Goal: Check status: Check status

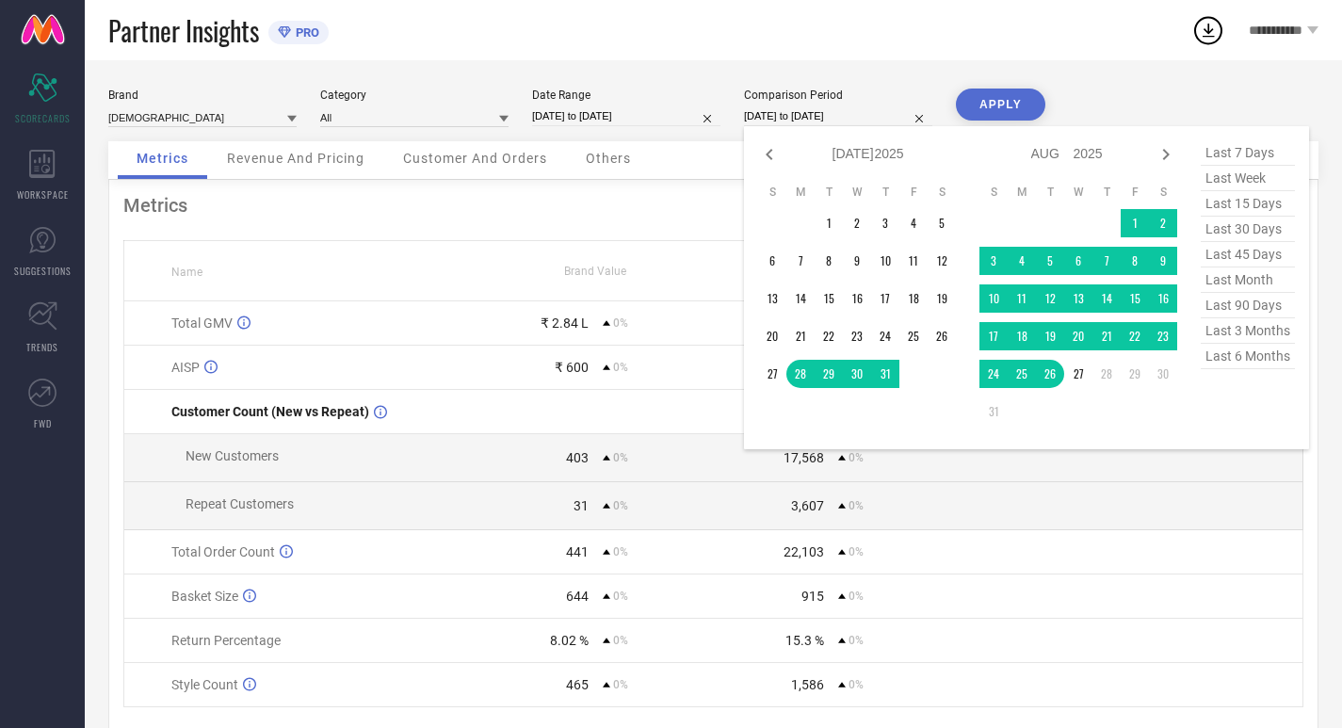
select select "6"
select select "2025"
select select "7"
select select "2025"
click at [1252, 234] on span "last 30 days" at bounding box center [1248, 229] width 94 height 25
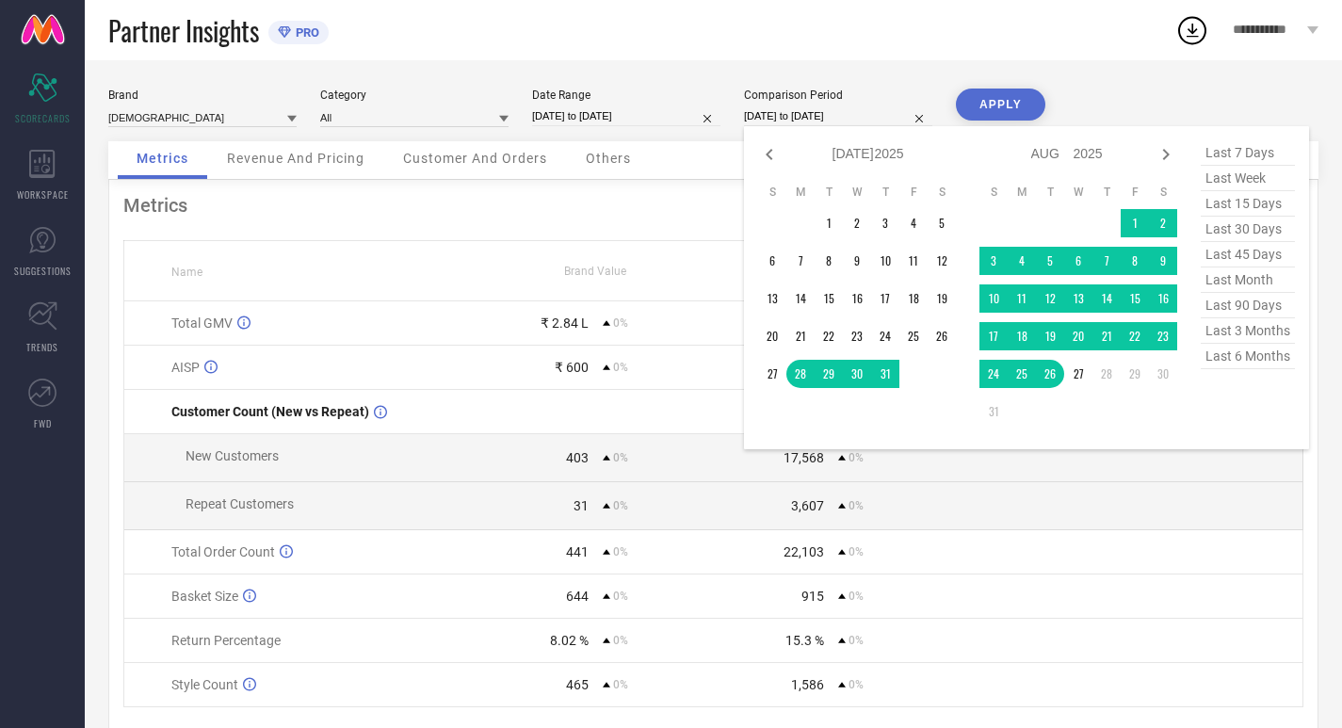
type input "[DATE] to [DATE]"
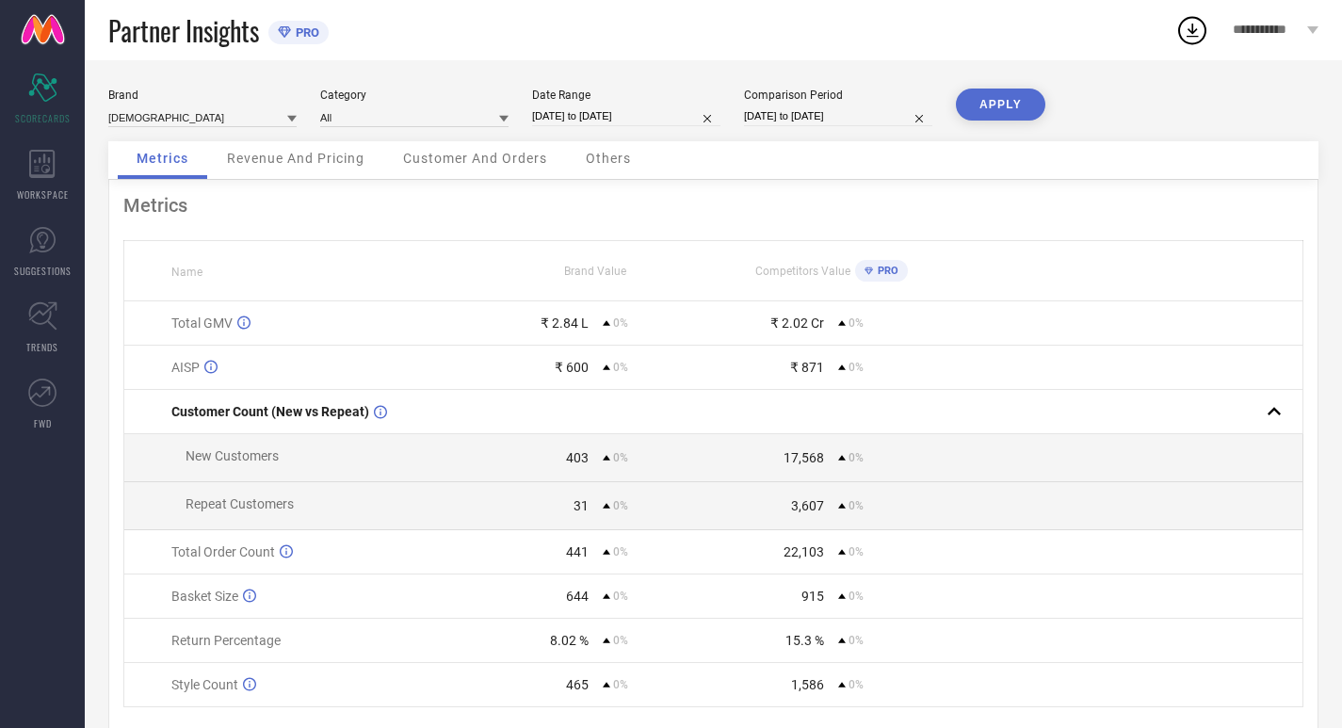
click at [1013, 119] on button "APPLY" at bounding box center [1000, 105] width 89 height 32
click at [15, 165] on div "WORKSPACE" at bounding box center [42, 175] width 85 height 75
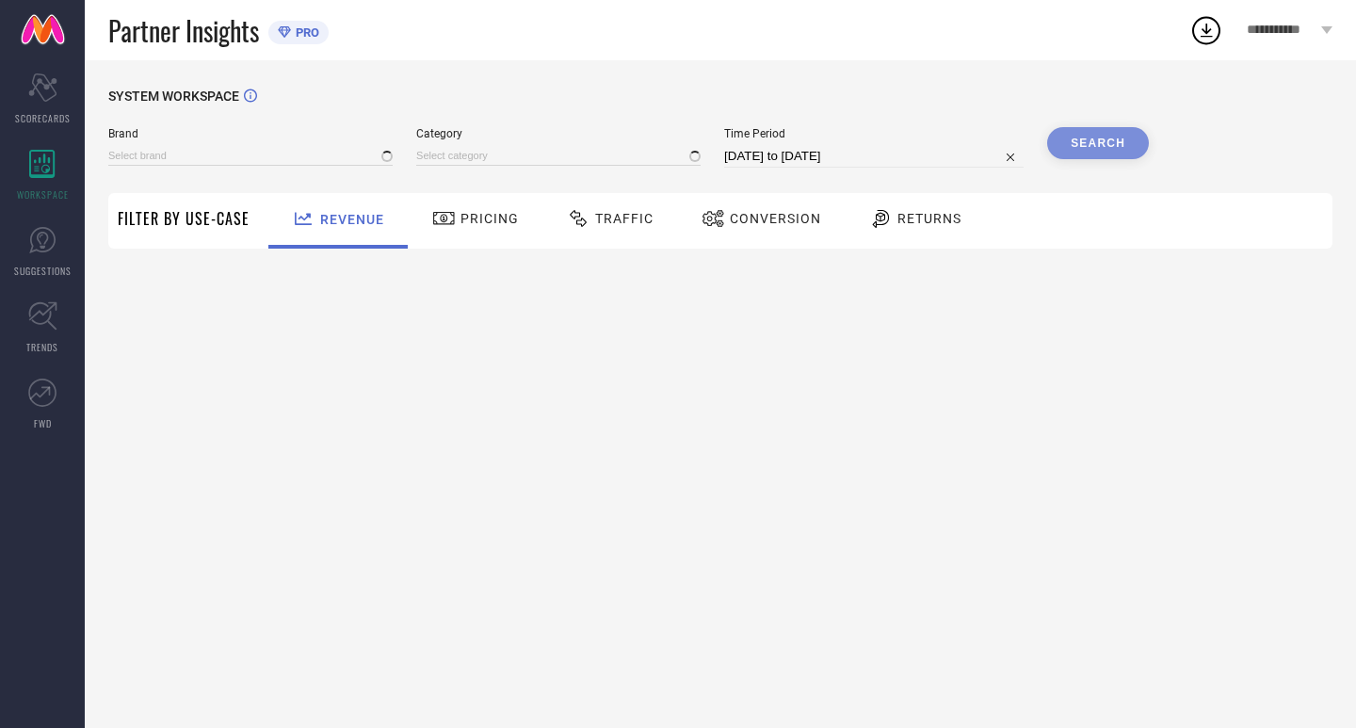
type input "[DEMOGRAPHIC_DATA]"
type input "All"
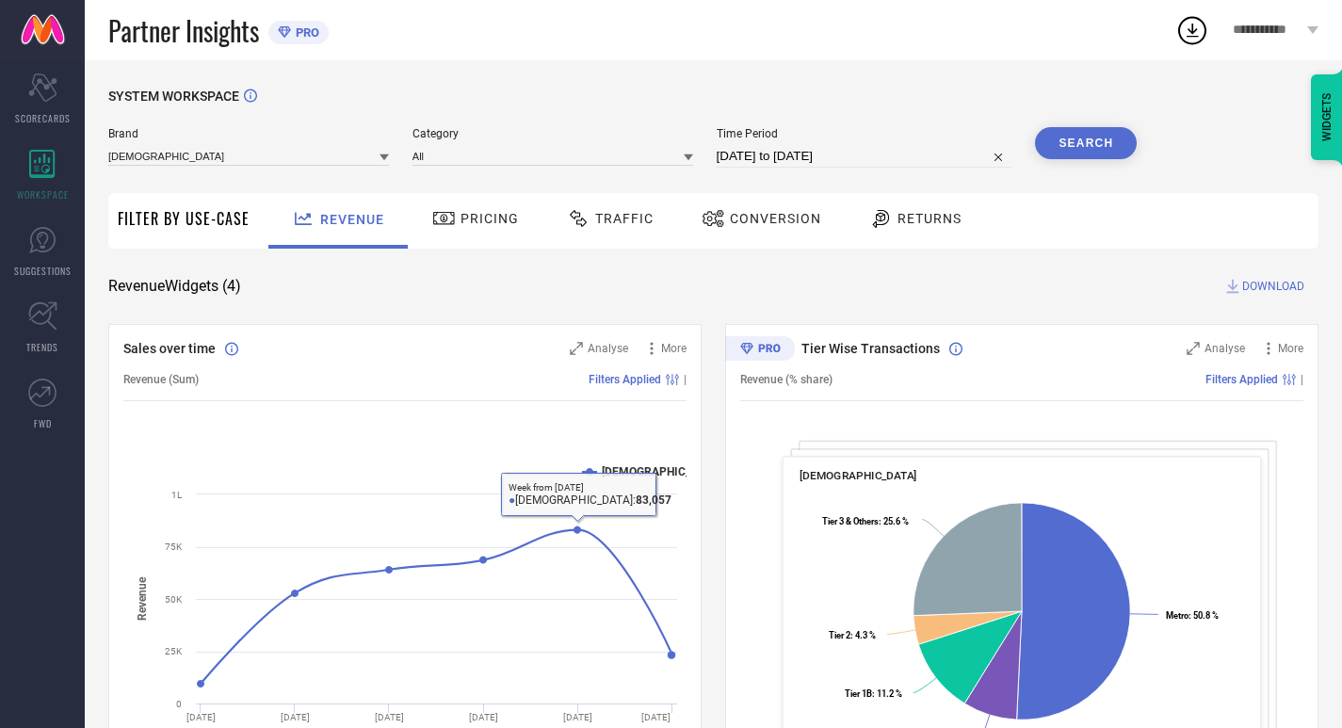
click at [490, 242] on div "Pricing" at bounding box center [476, 221] width 134 height 56
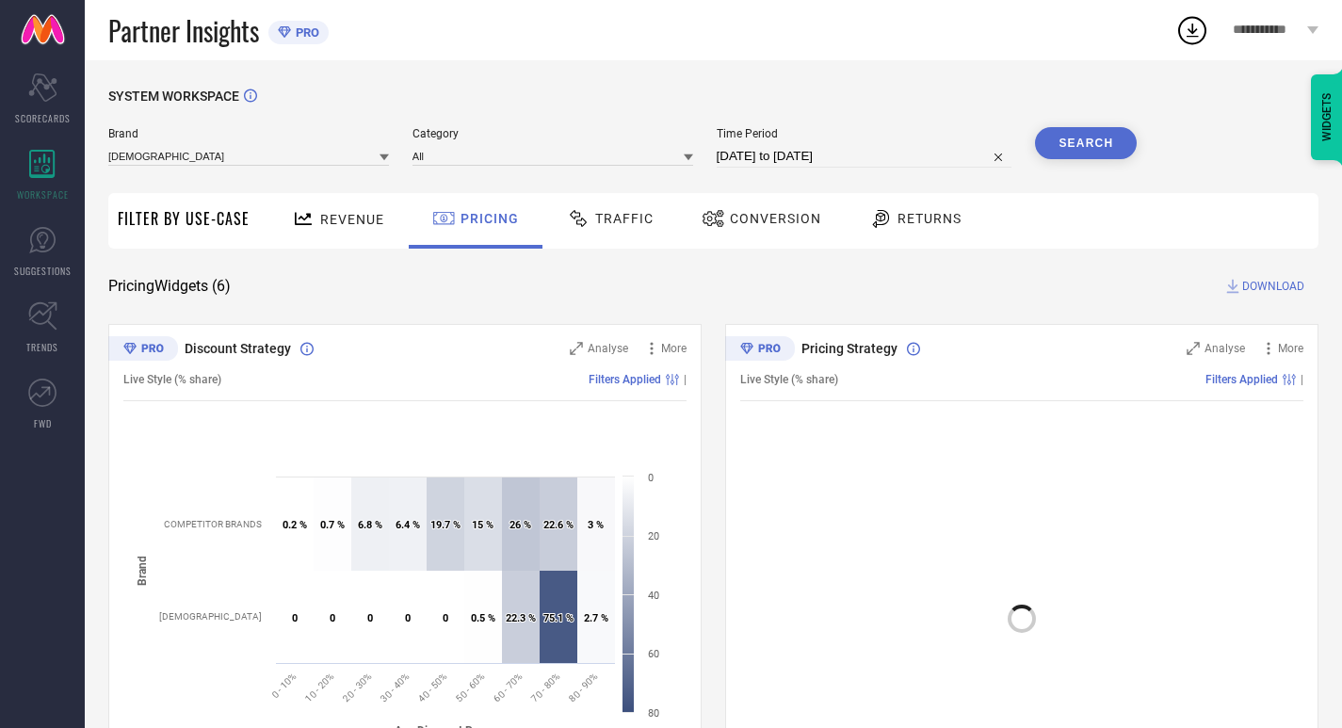
click at [633, 242] on div "Traffic" at bounding box center [611, 221] width 134 height 56
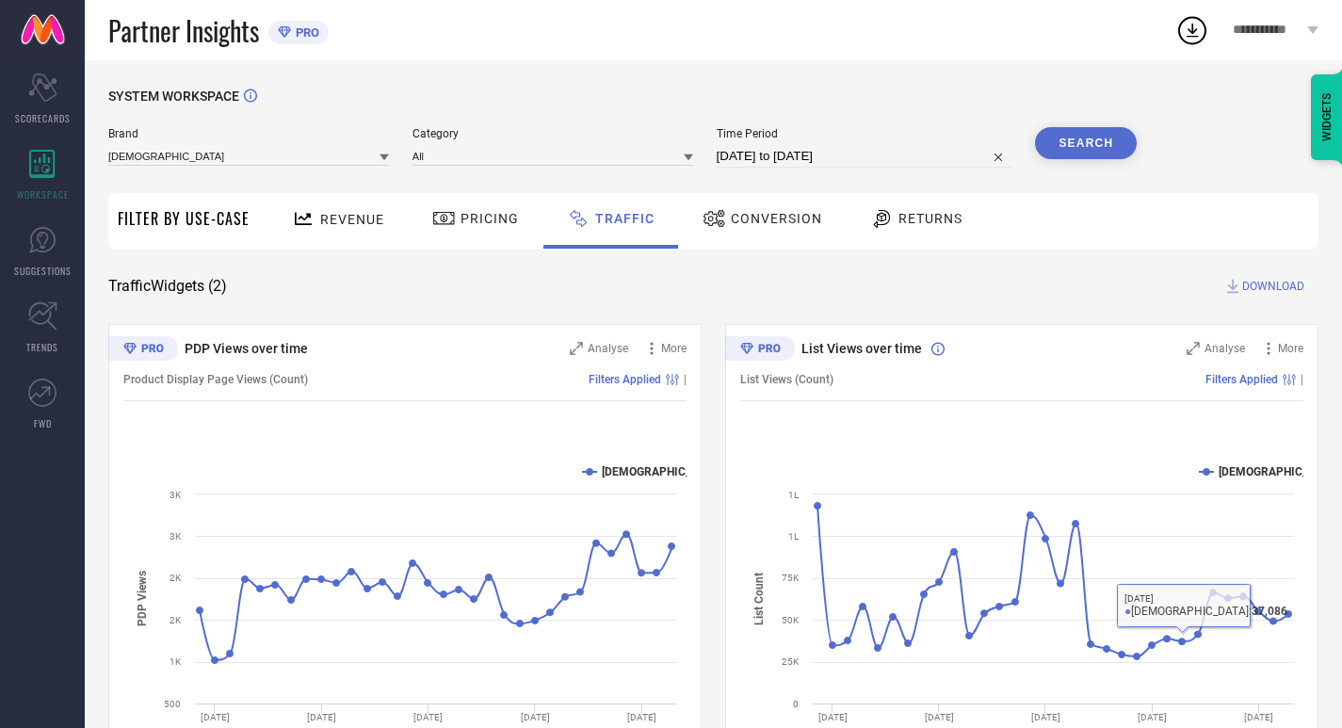
click at [810, 221] on span "Conversion" at bounding box center [776, 218] width 91 height 15
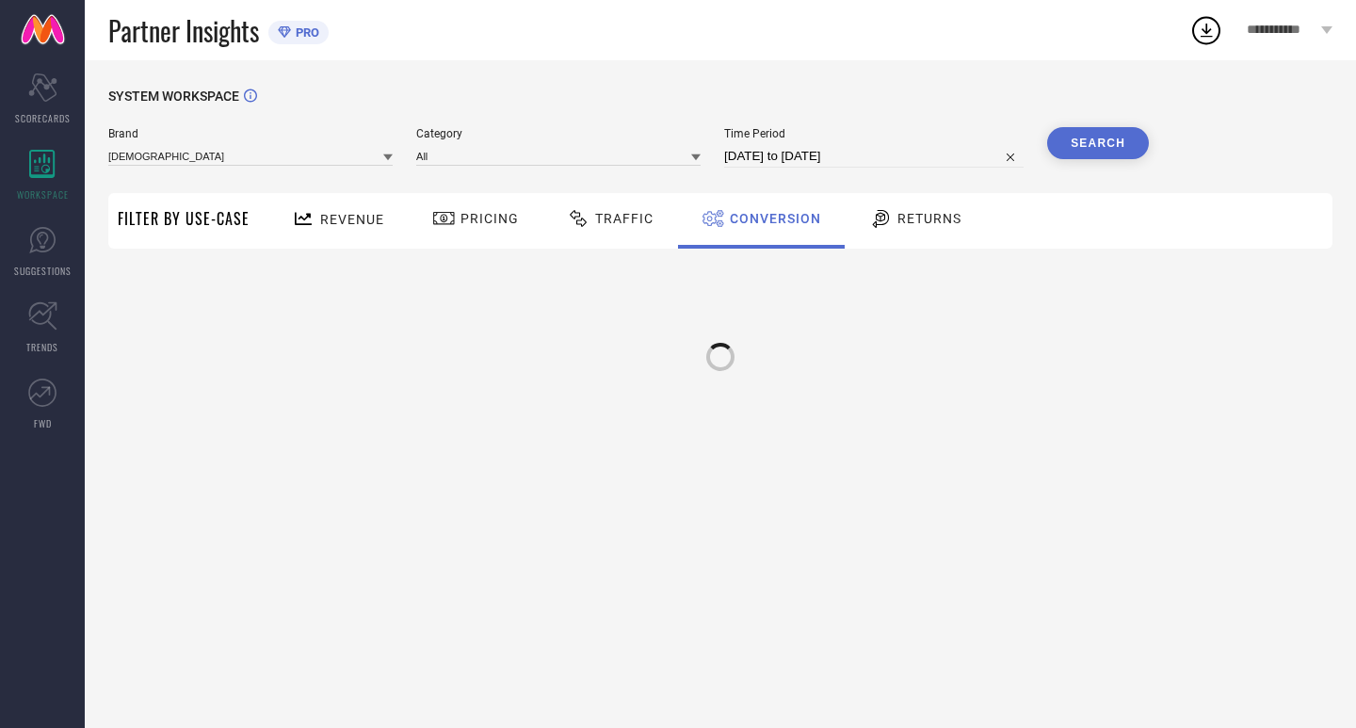
click at [918, 222] on span "Returns" at bounding box center [930, 218] width 64 height 15
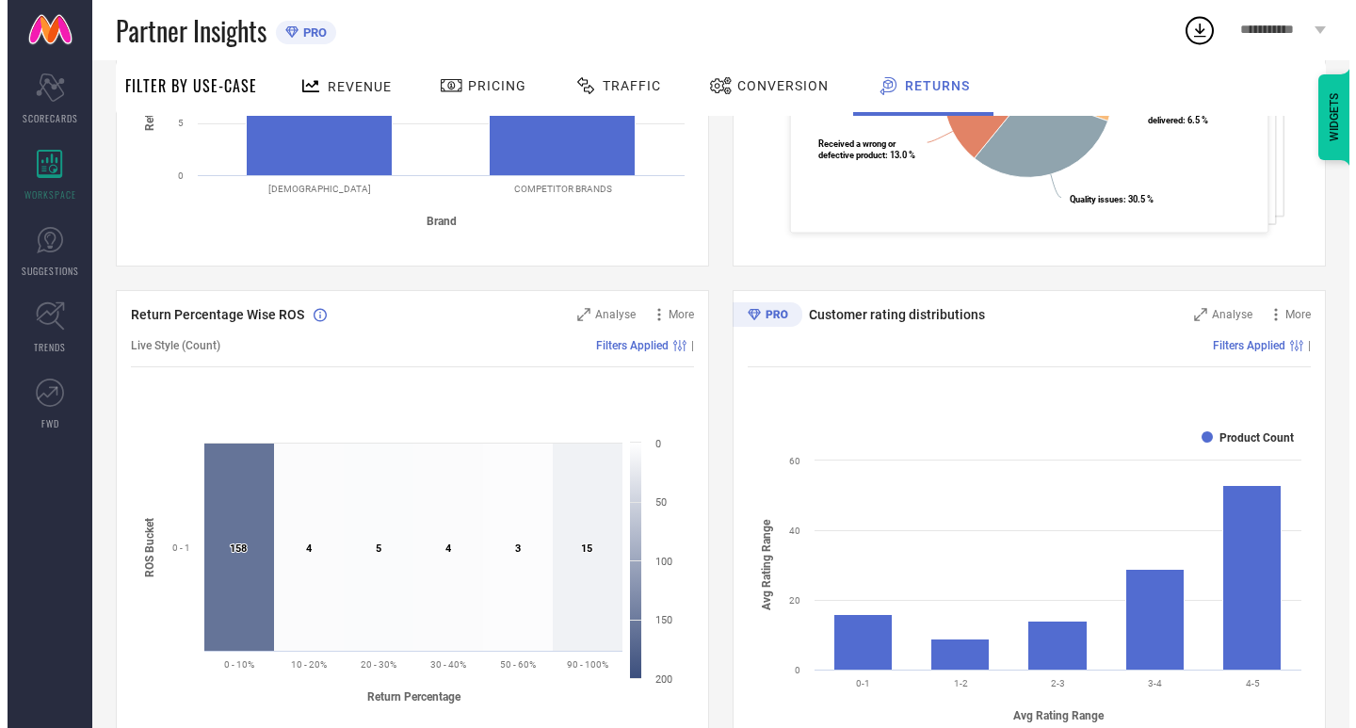
scroll to position [477, 0]
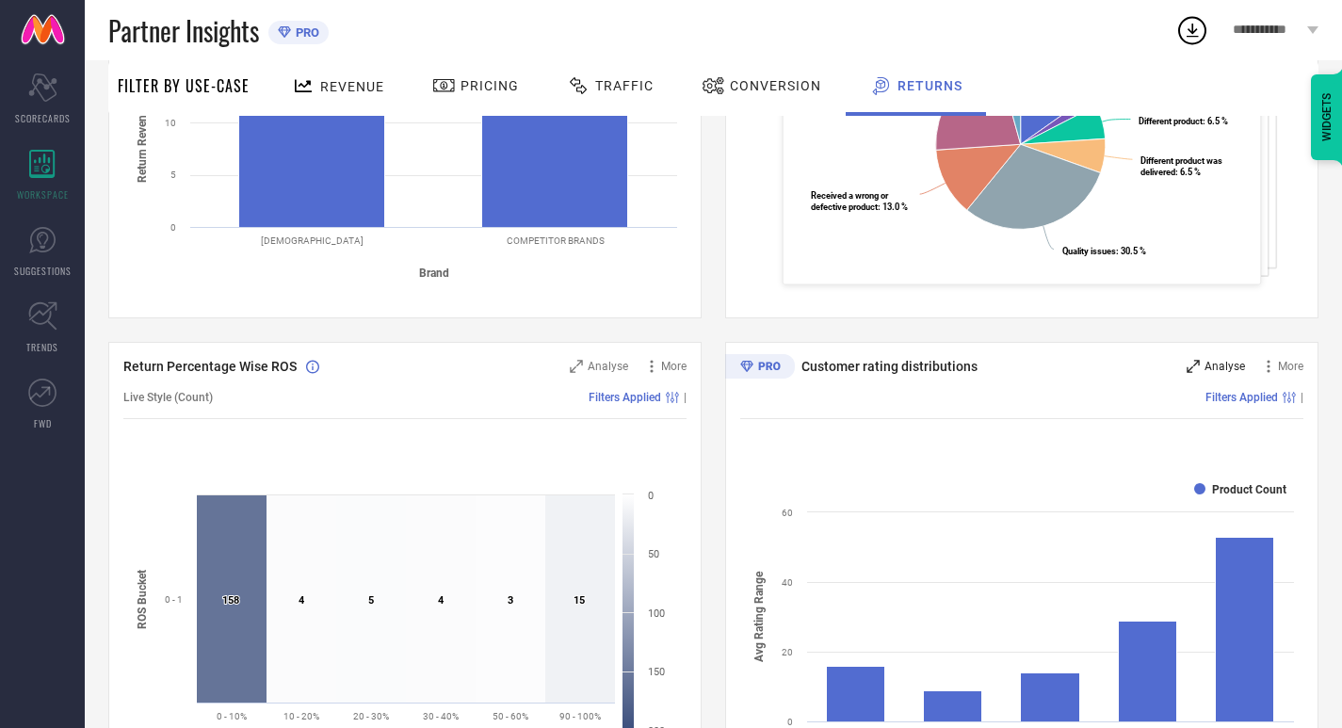
click at [1212, 373] on span "Analyse" at bounding box center [1225, 366] width 41 height 13
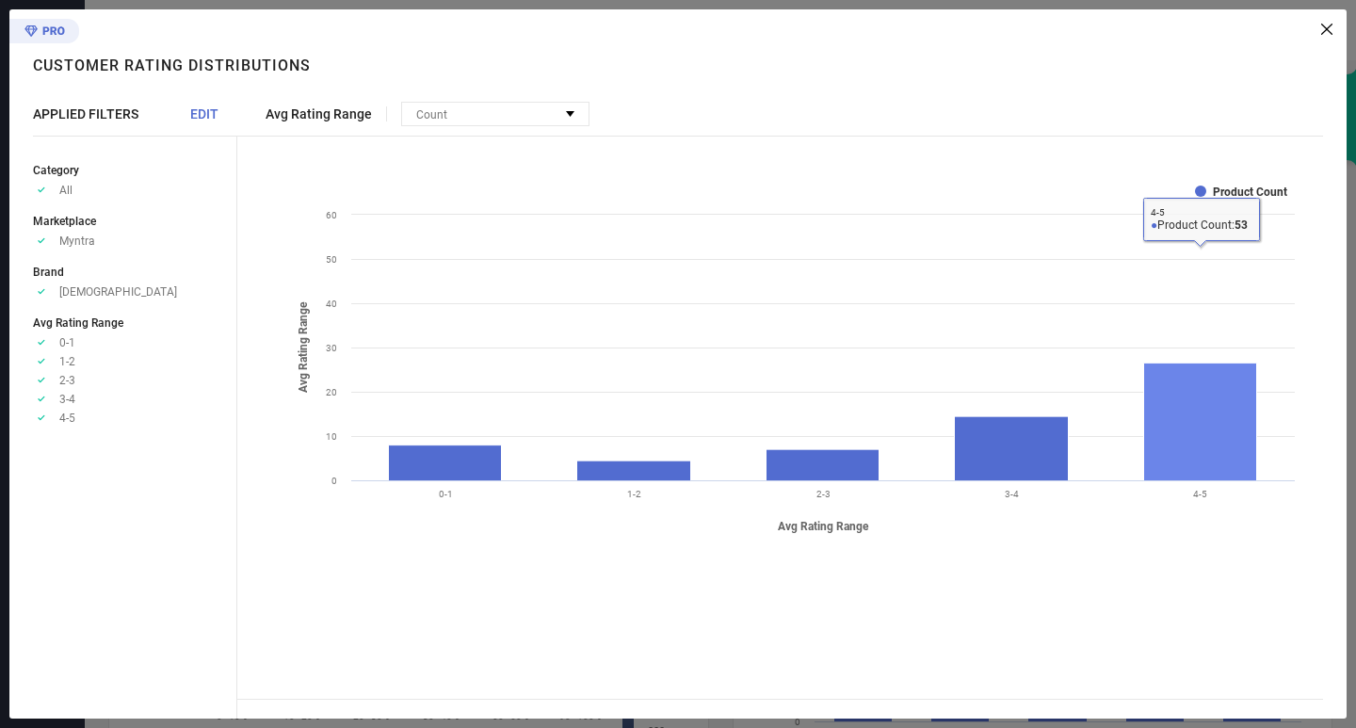
click at [1193, 418] on rect at bounding box center [1200, 423] width 113 height 118
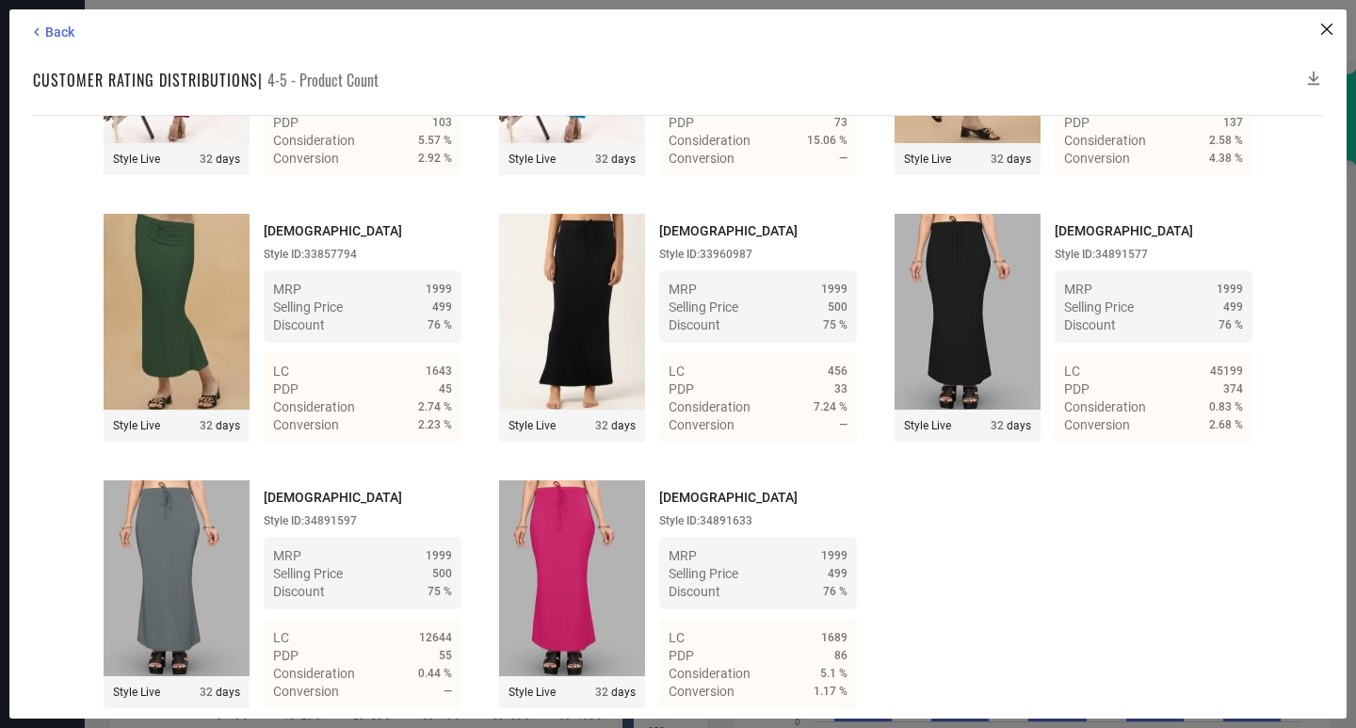
scroll to position [6600, 0]
